Goal: Information Seeking & Learning: Learn about a topic

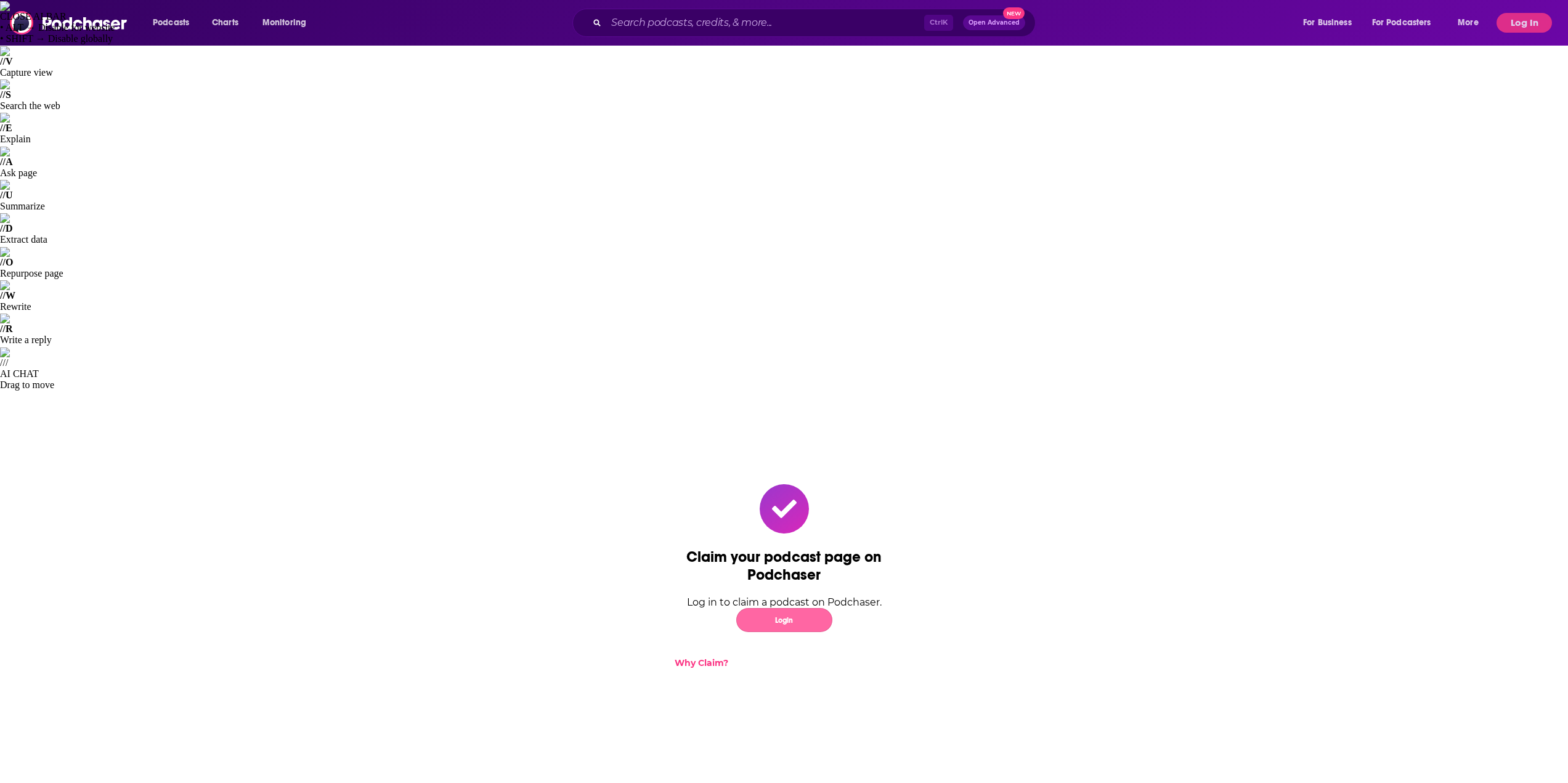
click at [787, 608] on button "Login" at bounding box center [784, 620] width 96 height 24
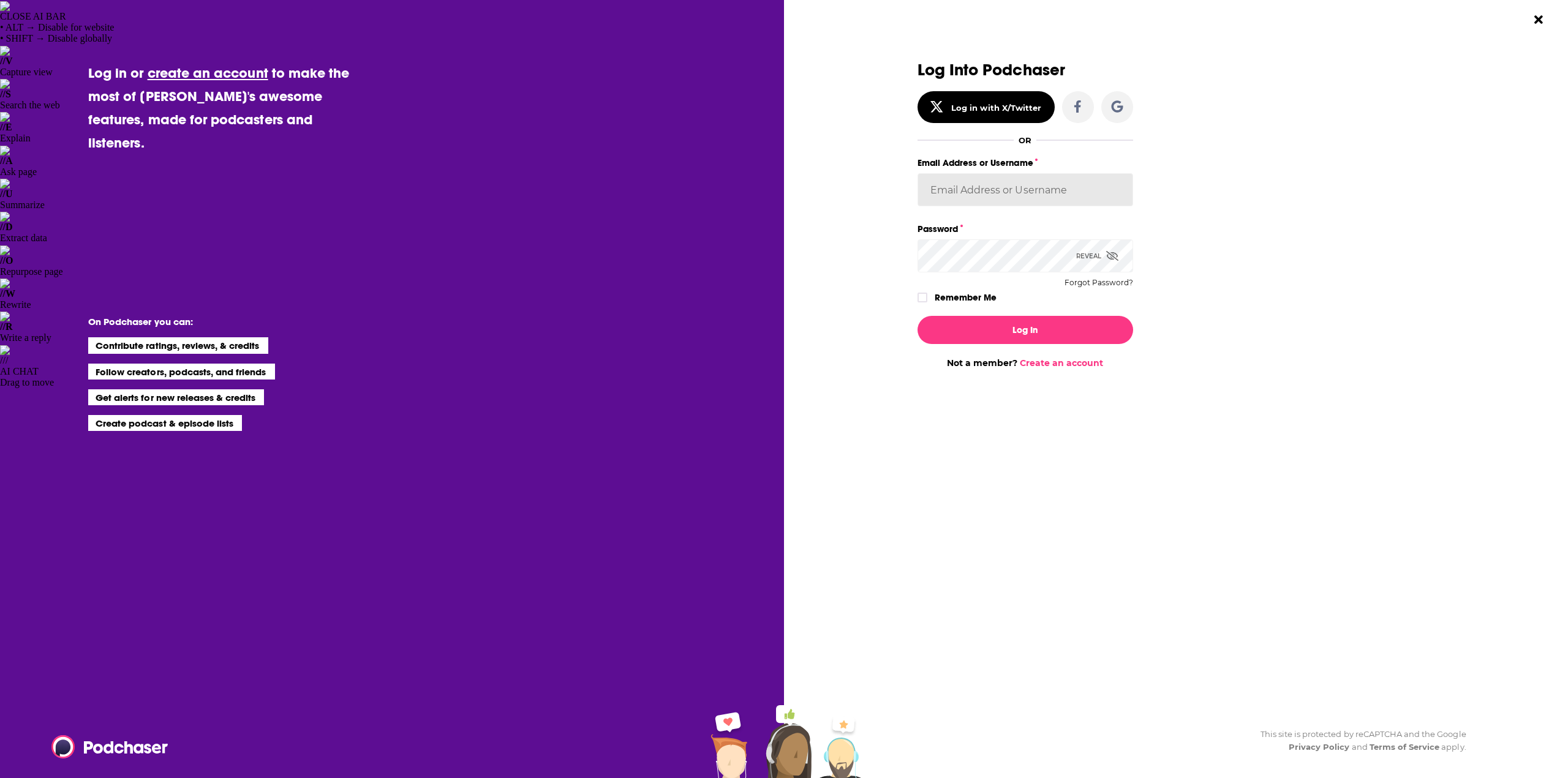
type input "JoshSBM"
click at [1018, 334] on button "Log In" at bounding box center [1025, 330] width 216 height 29
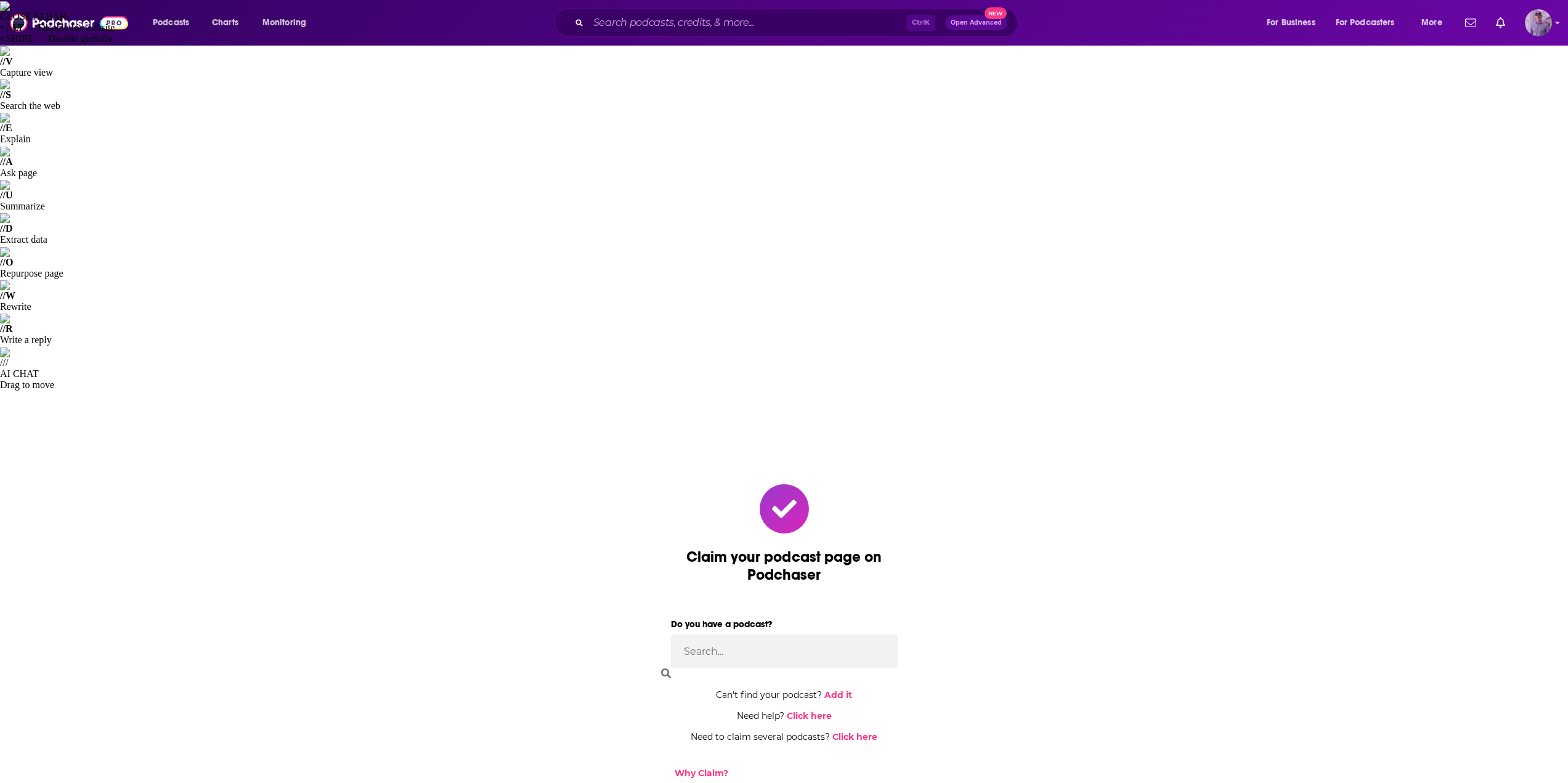
click at [1541, 27] on img "Logged in as JoshSBM" at bounding box center [1538, 23] width 27 height 27
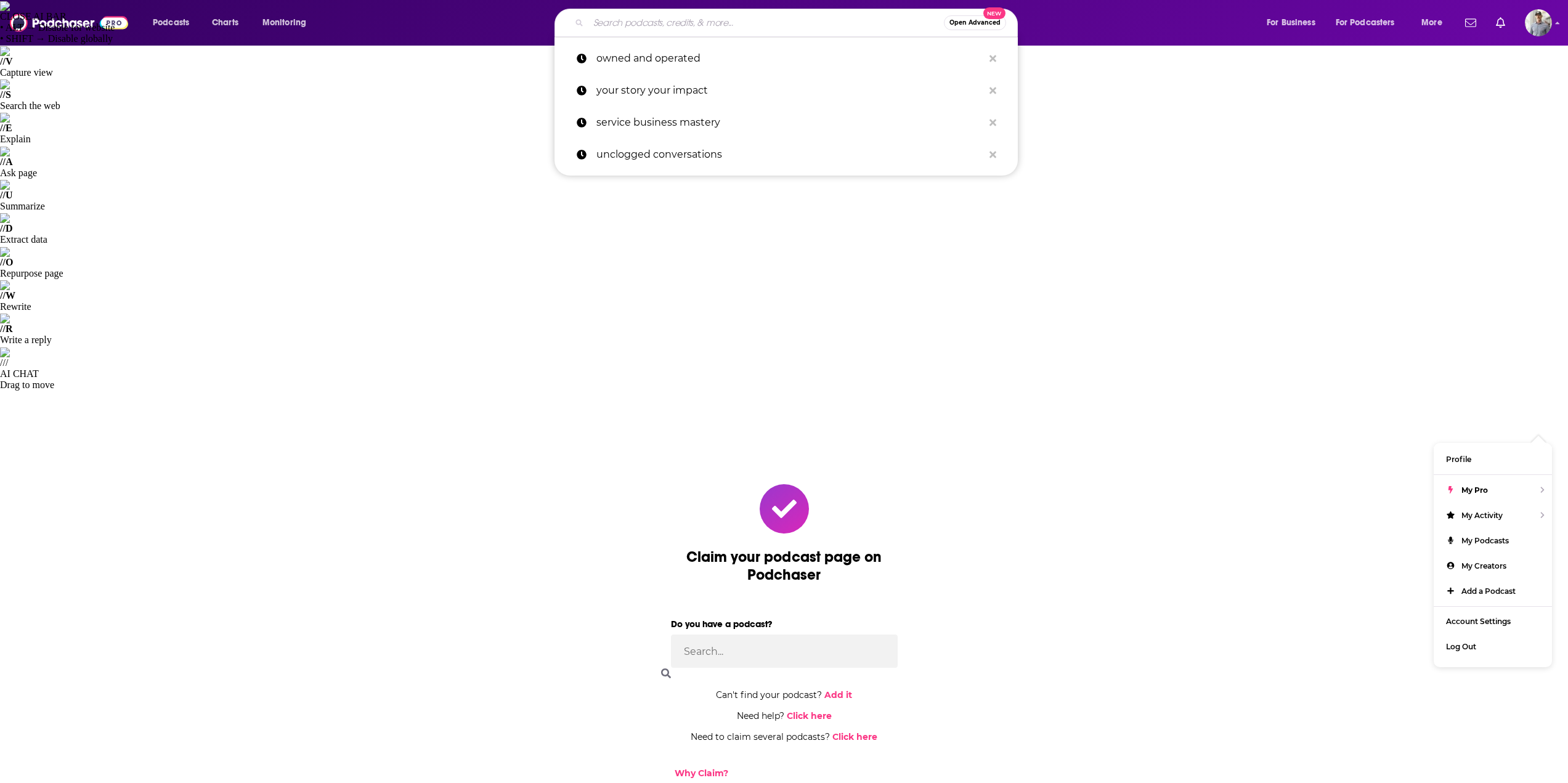
click at [744, 22] on input "Search podcasts, credits, & more..." at bounding box center [766, 23] width 355 height 20
click at [671, 118] on p "service business mastery" at bounding box center [790, 122] width 387 height 32
type input "service business mastery"
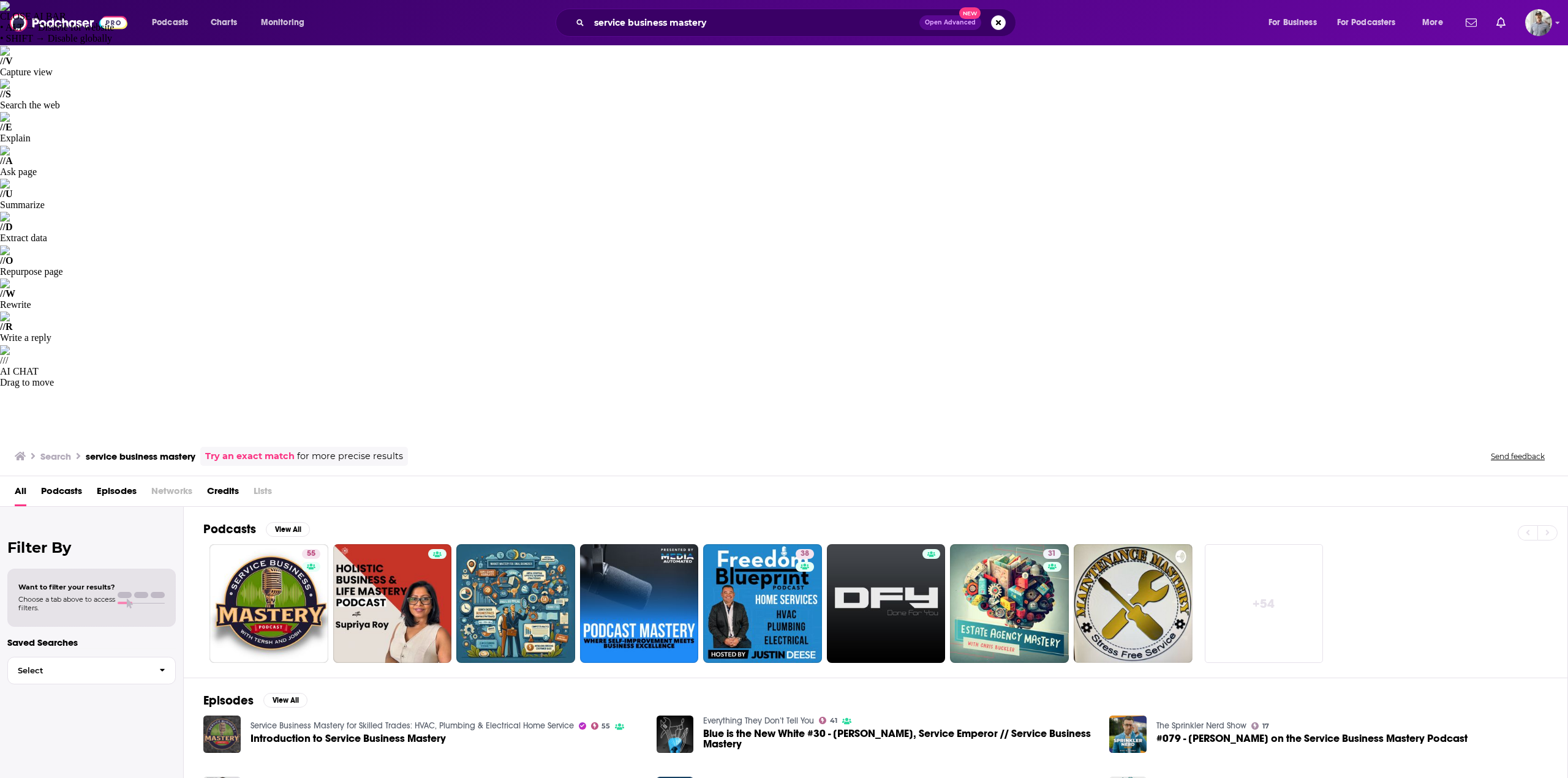
click at [320, 734] on span "Introduction to Service Business Mastery" at bounding box center [348, 739] width 196 height 10
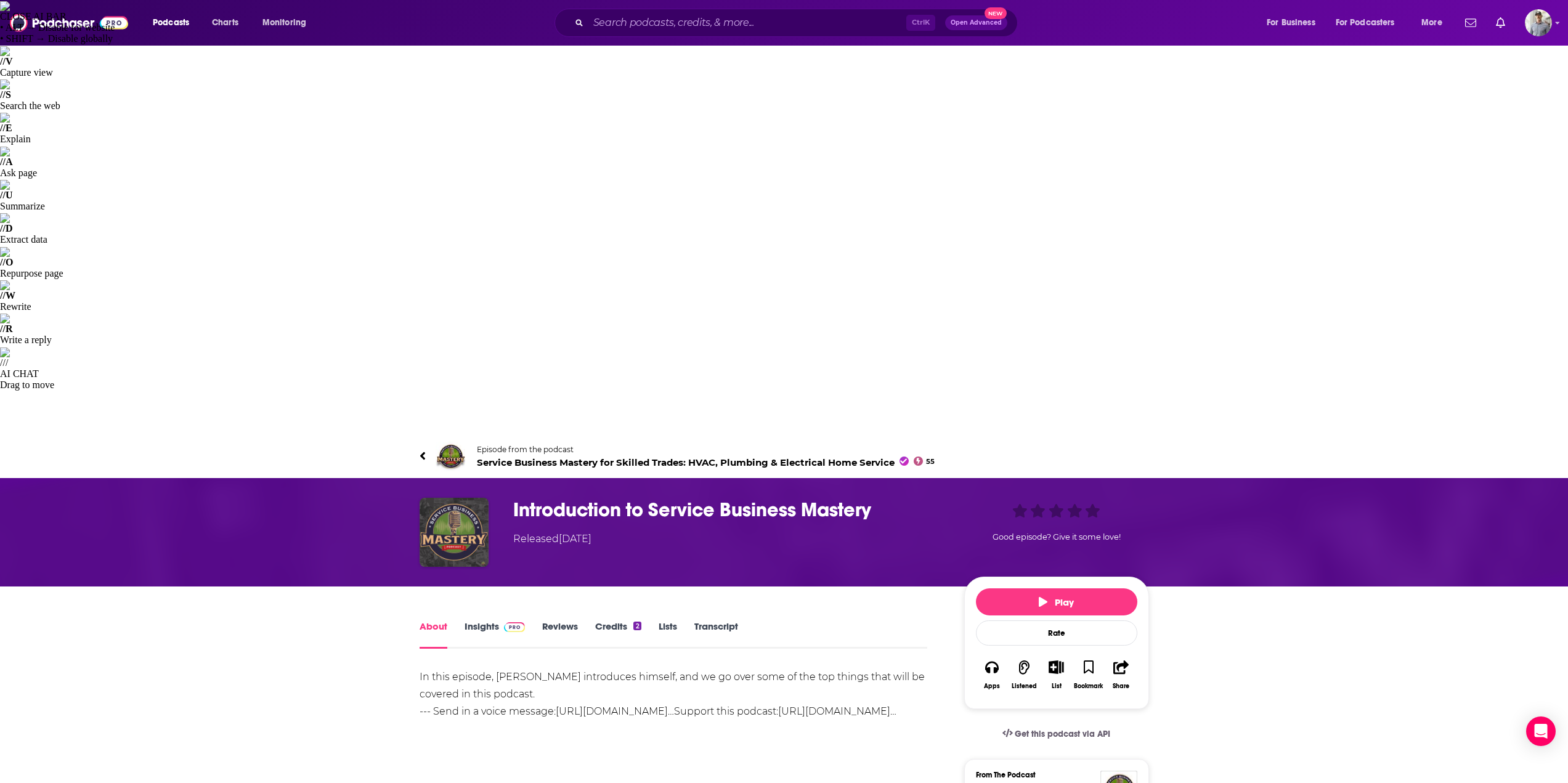
click at [494, 621] on link "Insights" at bounding box center [495, 635] width 61 height 29
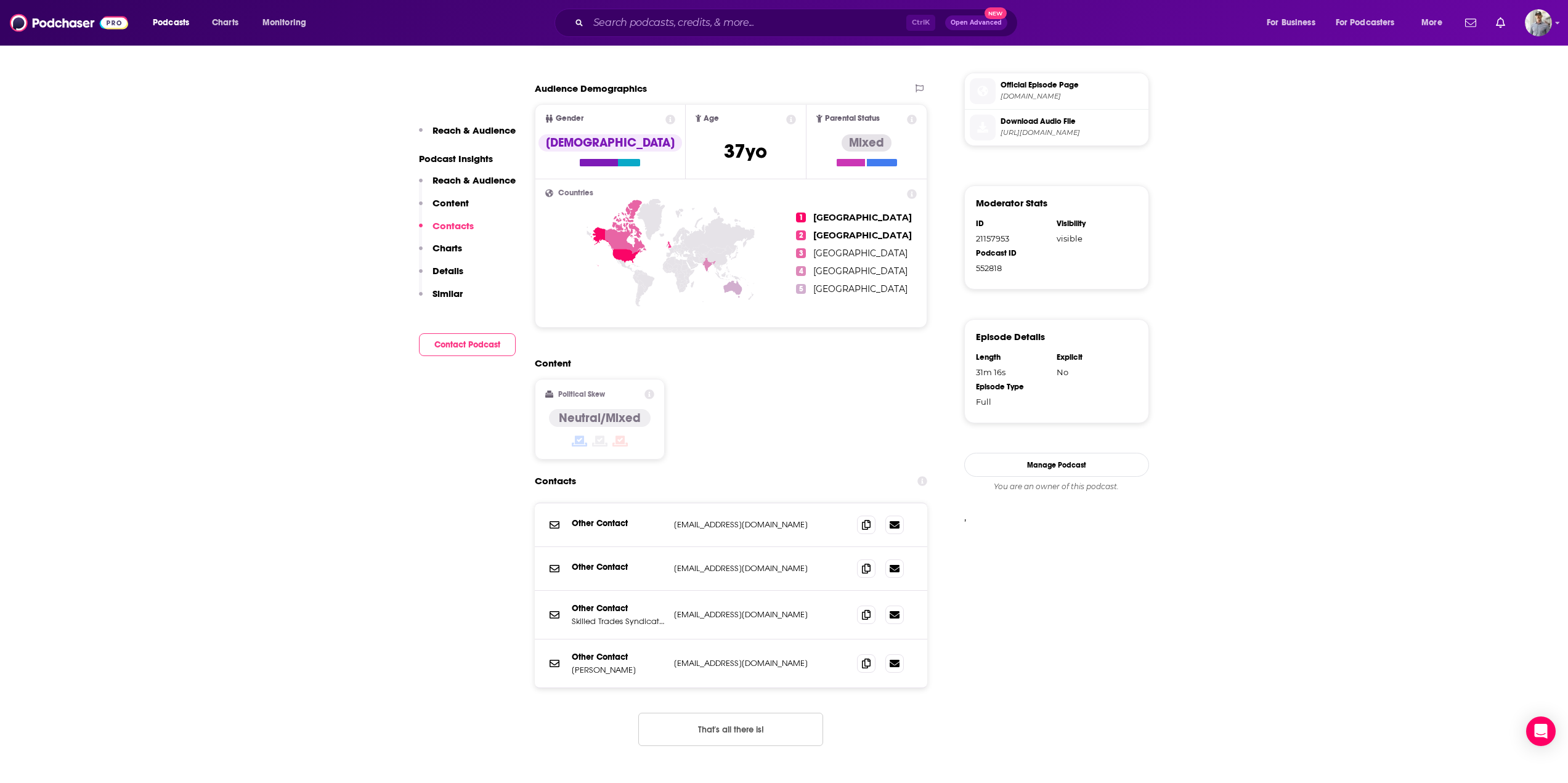
scroll to position [1048, 0]
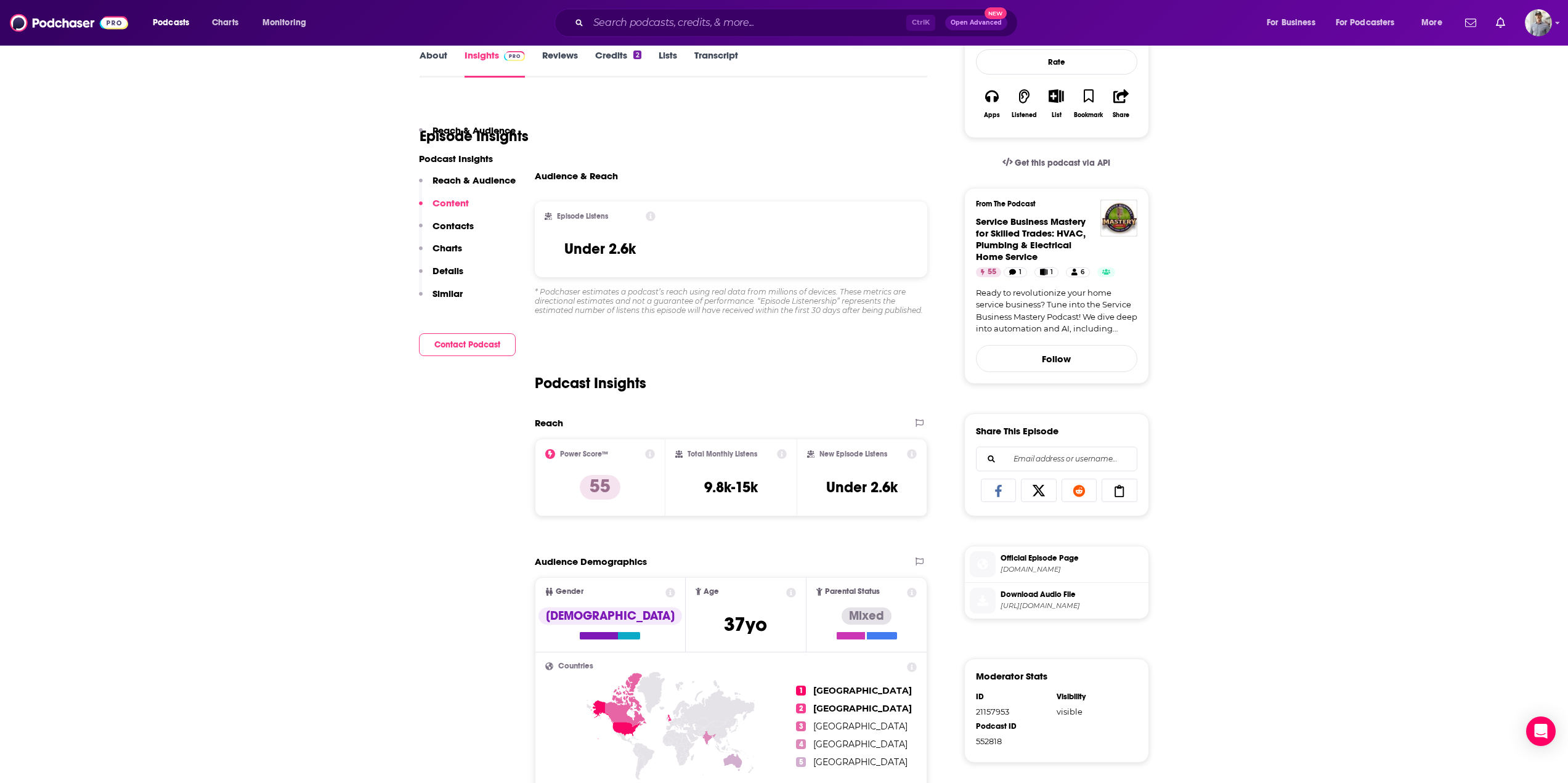
scroll to position [555, 0]
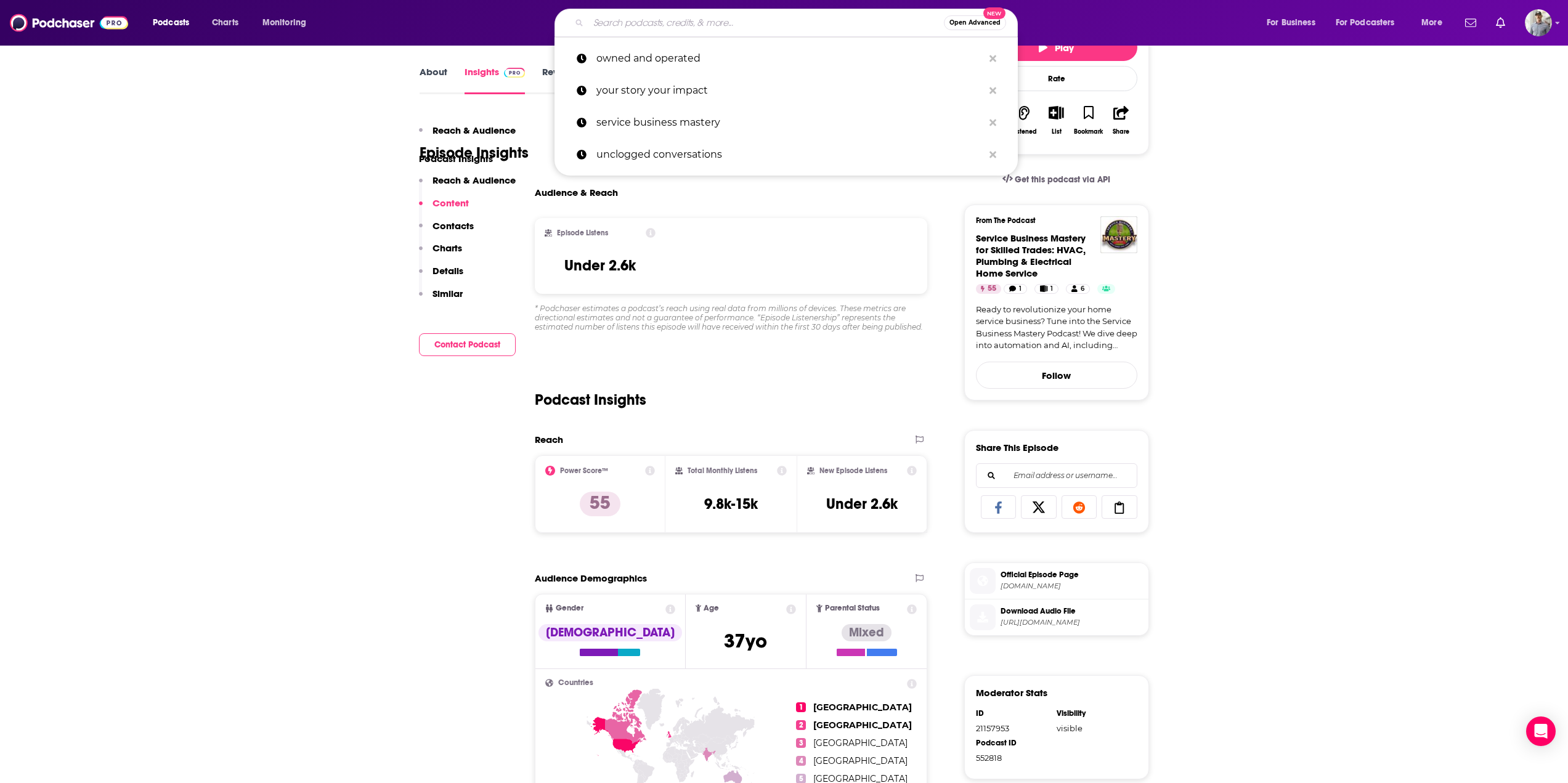
click at [649, 20] on input "Search podcasts, credits, & more..." at bounding box center [766, 23] width 355 height 20
click at [669, 56] on p "owned and operated" at bounding box center [790, 58] width 387 height 32
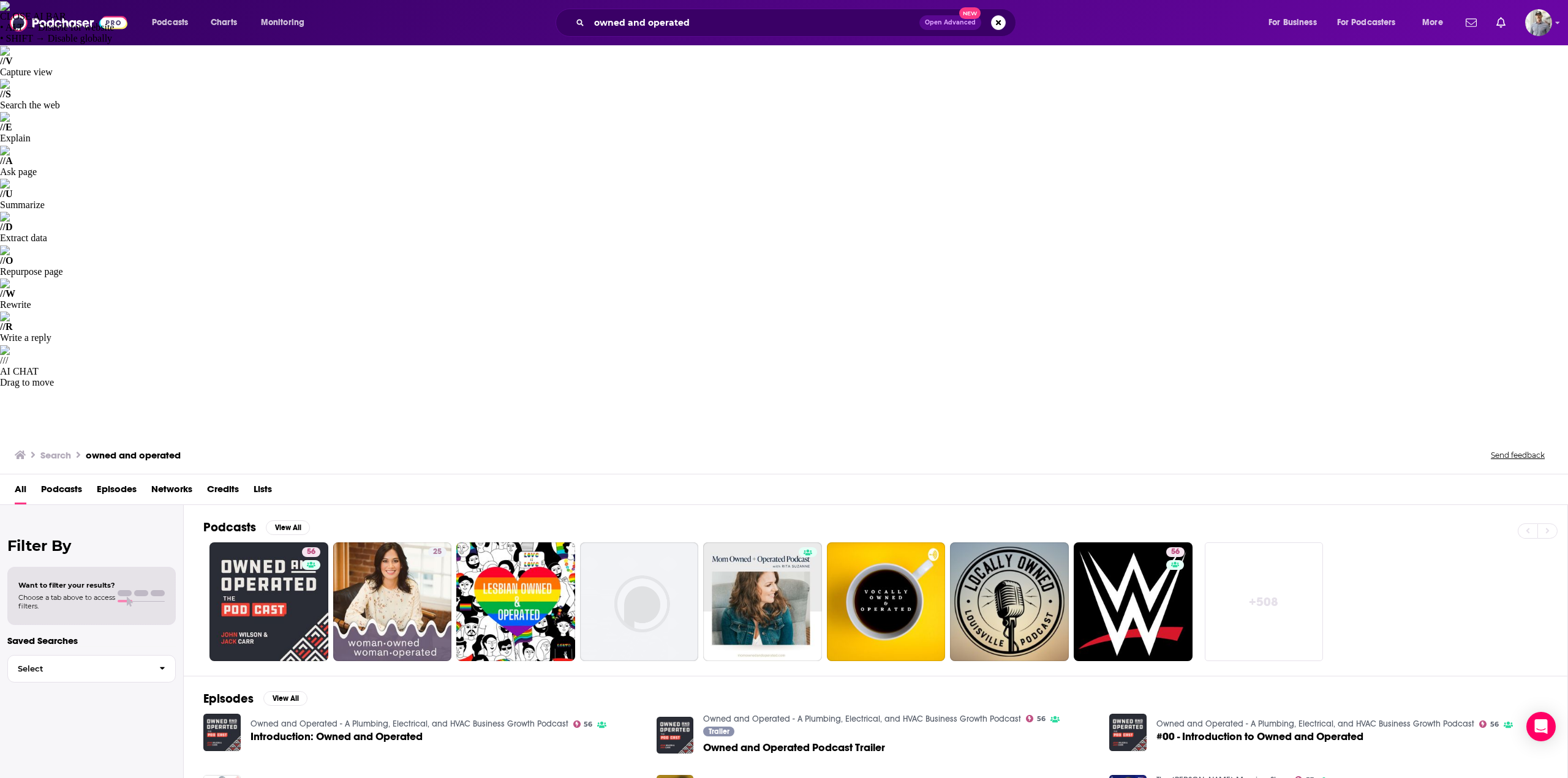
click at [381, 732] on span "Introduction: Owned and Operated" at bounding box center [336, 737] width 172 height 10
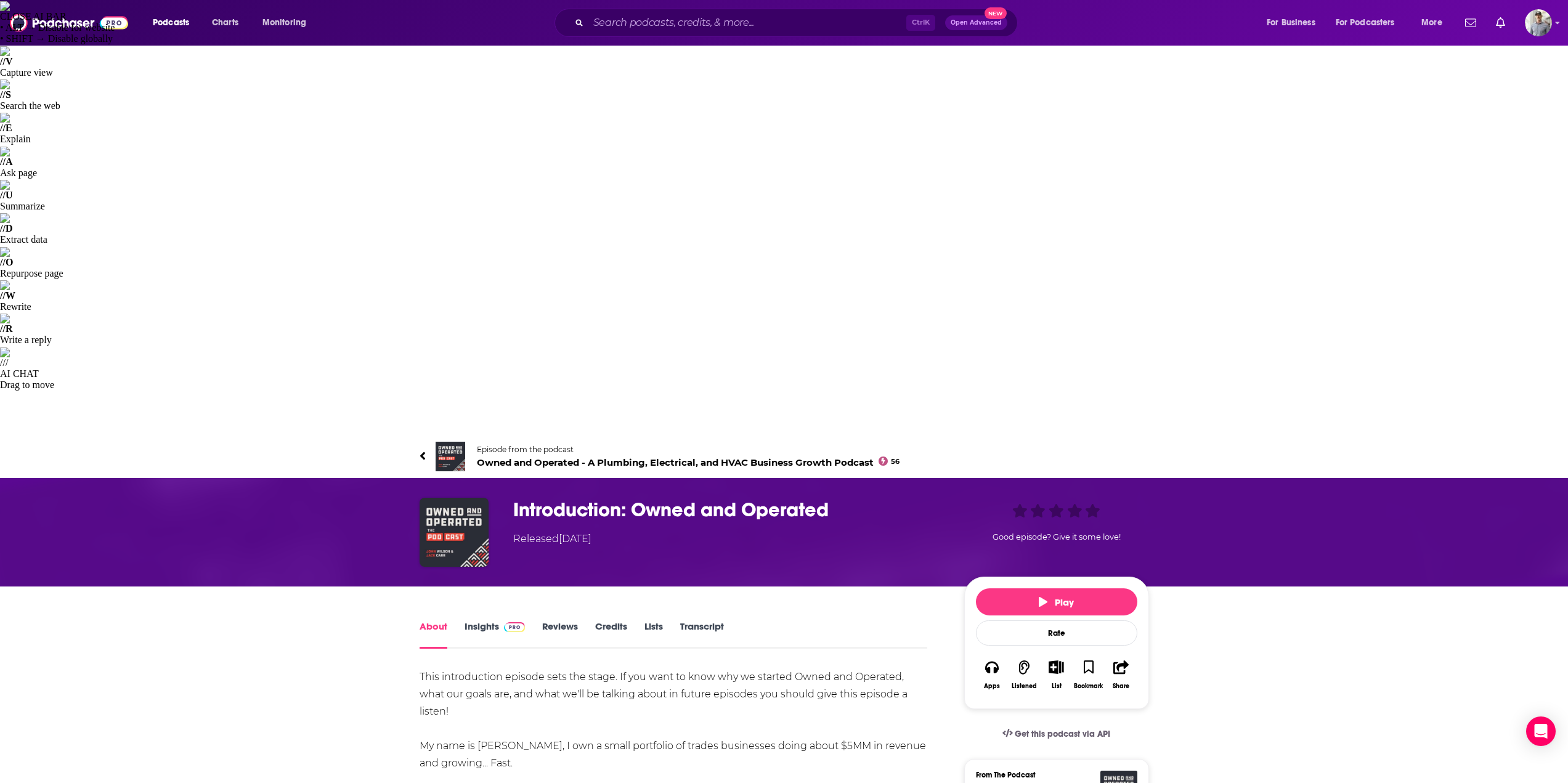
click at [486, 621] on link "Insights" at bounding box center [495, 635] width 61 height 29
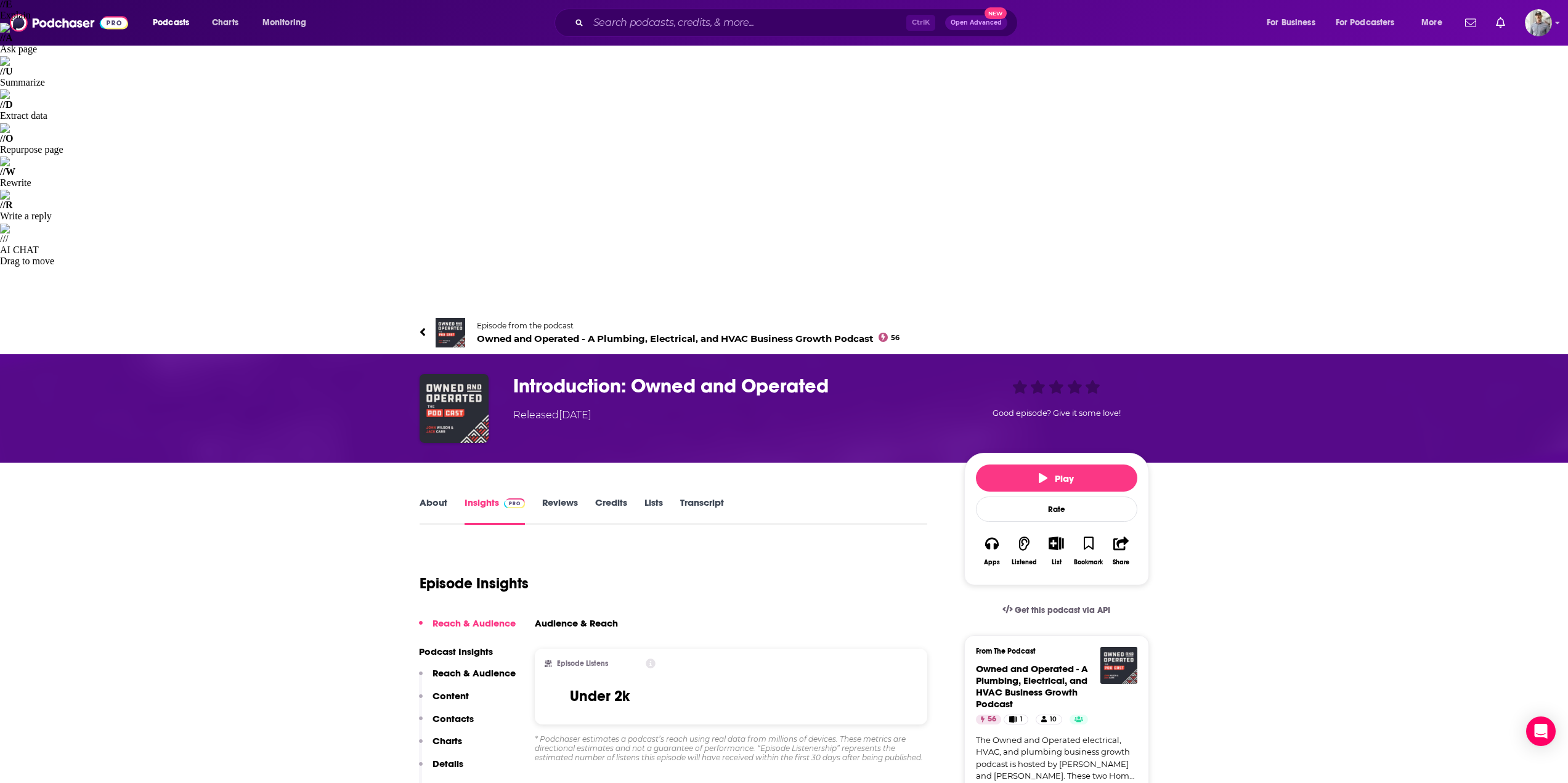
scroll to position [124, 0]
drag, startPoint x: 82, startPoint y: 386, endPoint x: 124, endPoint y: 385, distance: 42.0
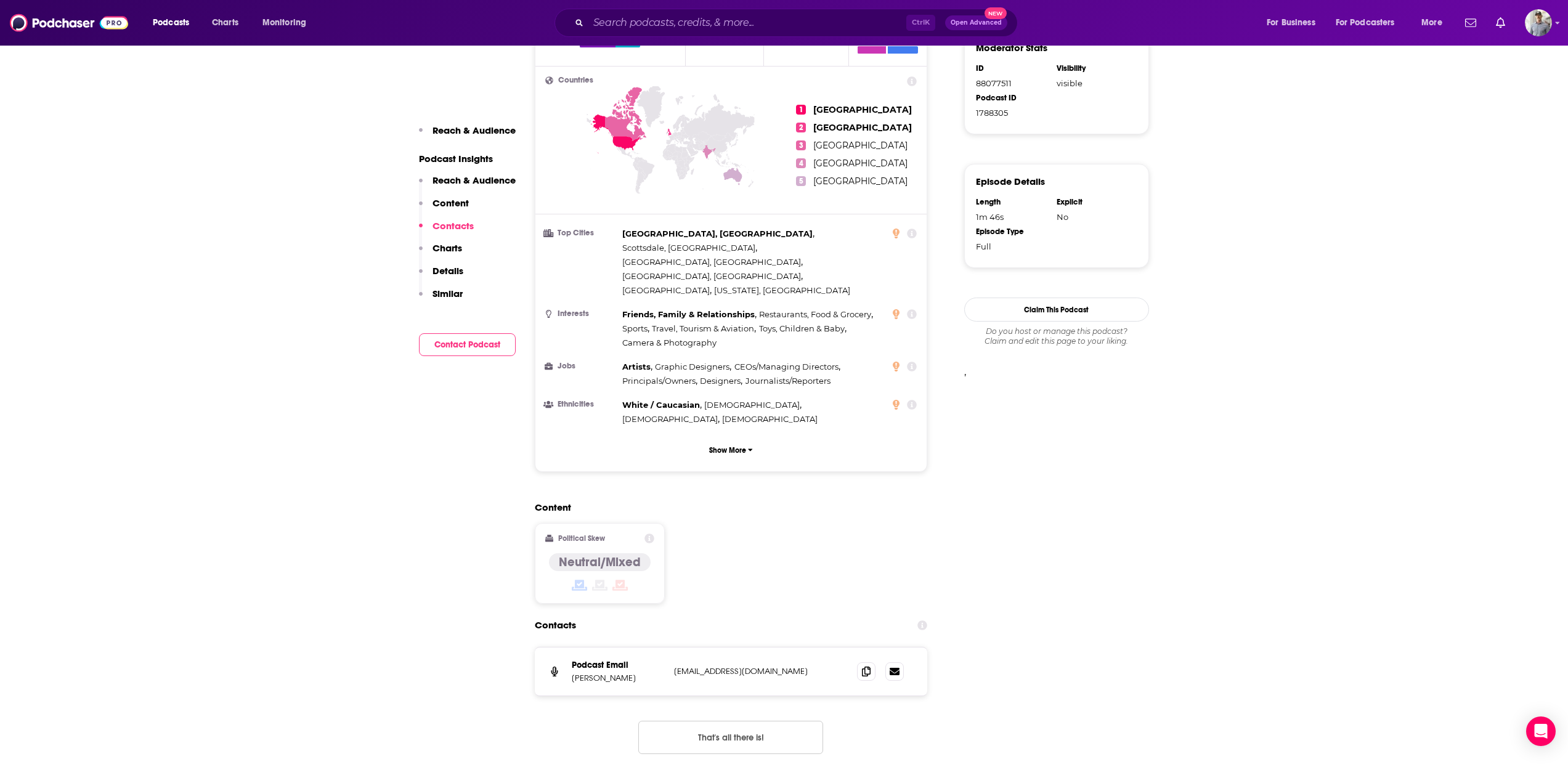
scroll to position [1171, 0]
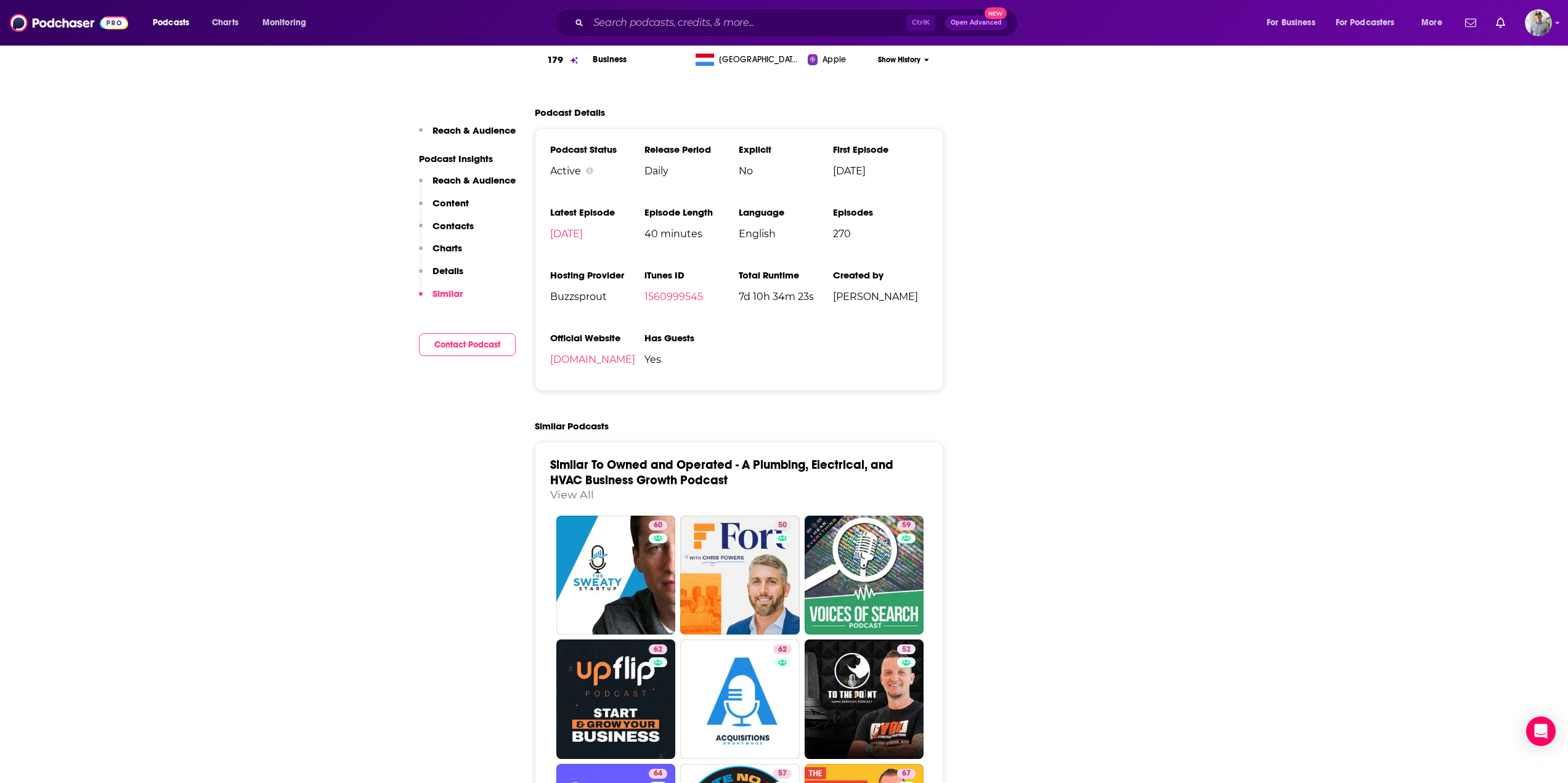
scroll to position [2404, 0]
